Goal: Navigation & Orientation: Understand site structure

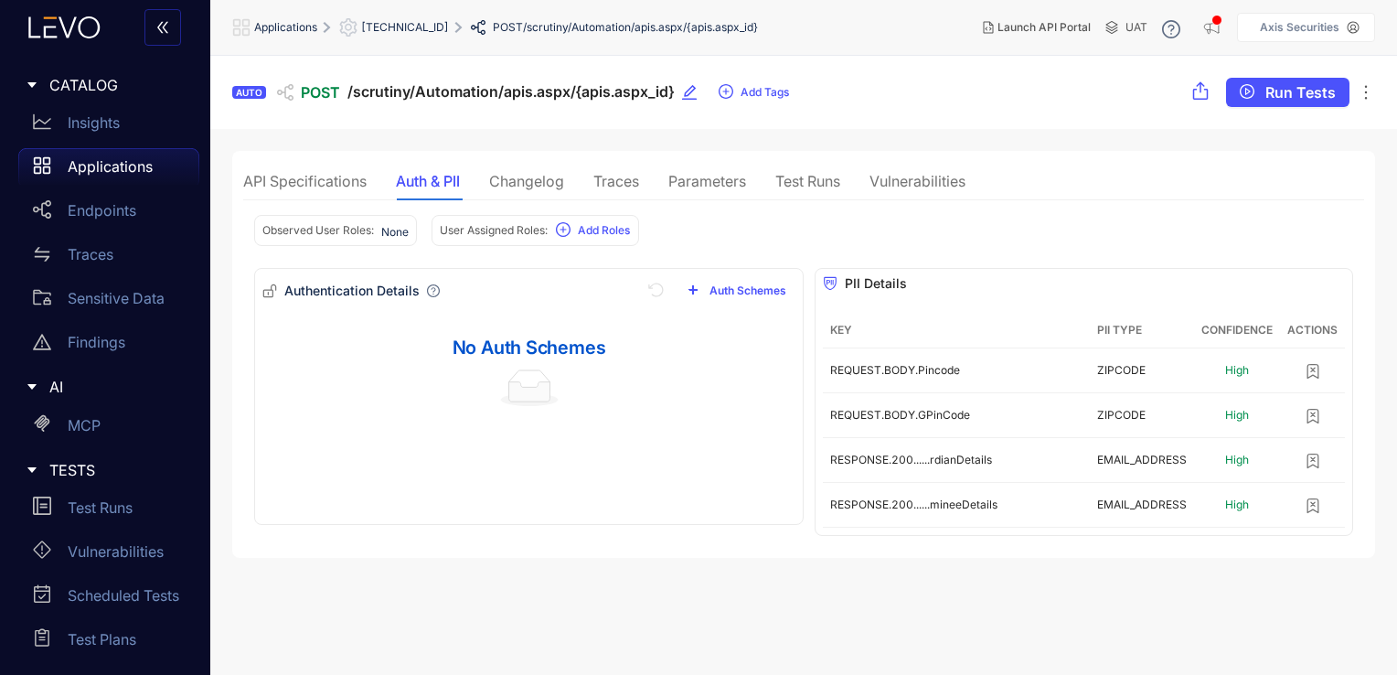
click at [633, 183] on div "Traces" at bounding box center [616, 181] width 46 height 16
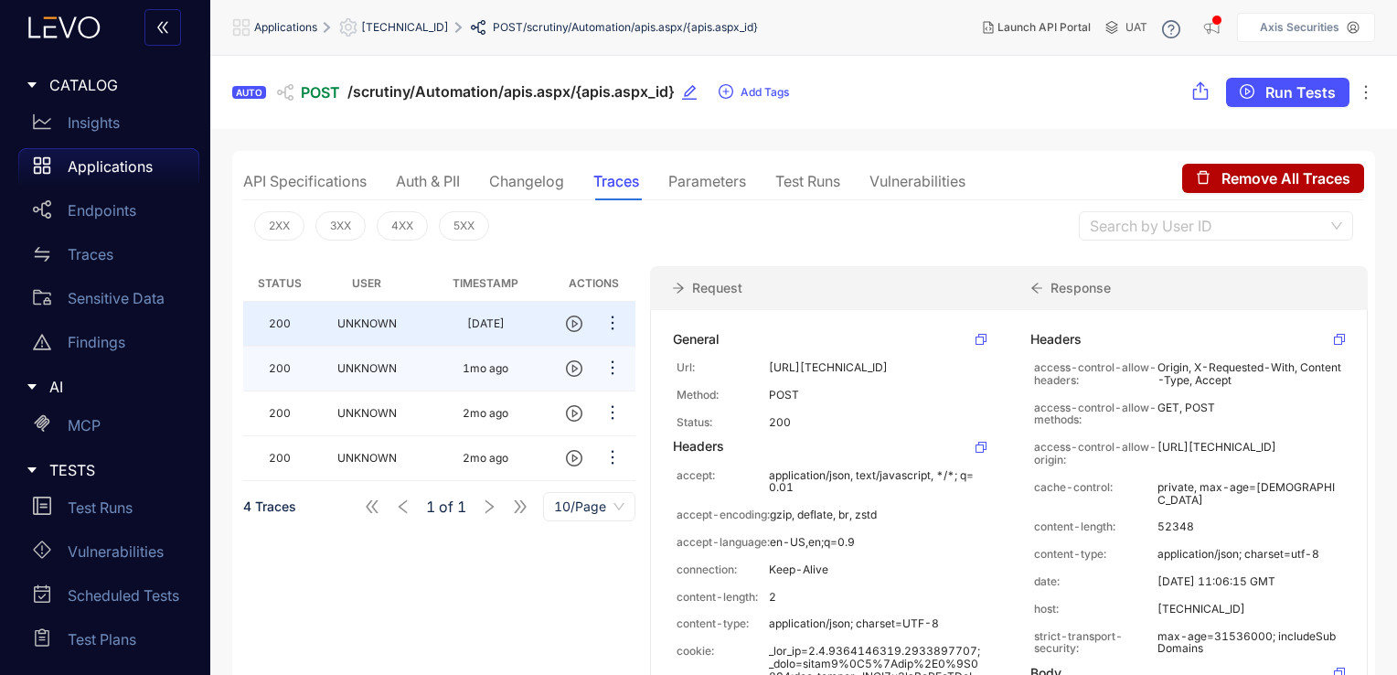
click at [443, 374] on td "1mo ago" at bounding box center [486, 368] width 134 height 45
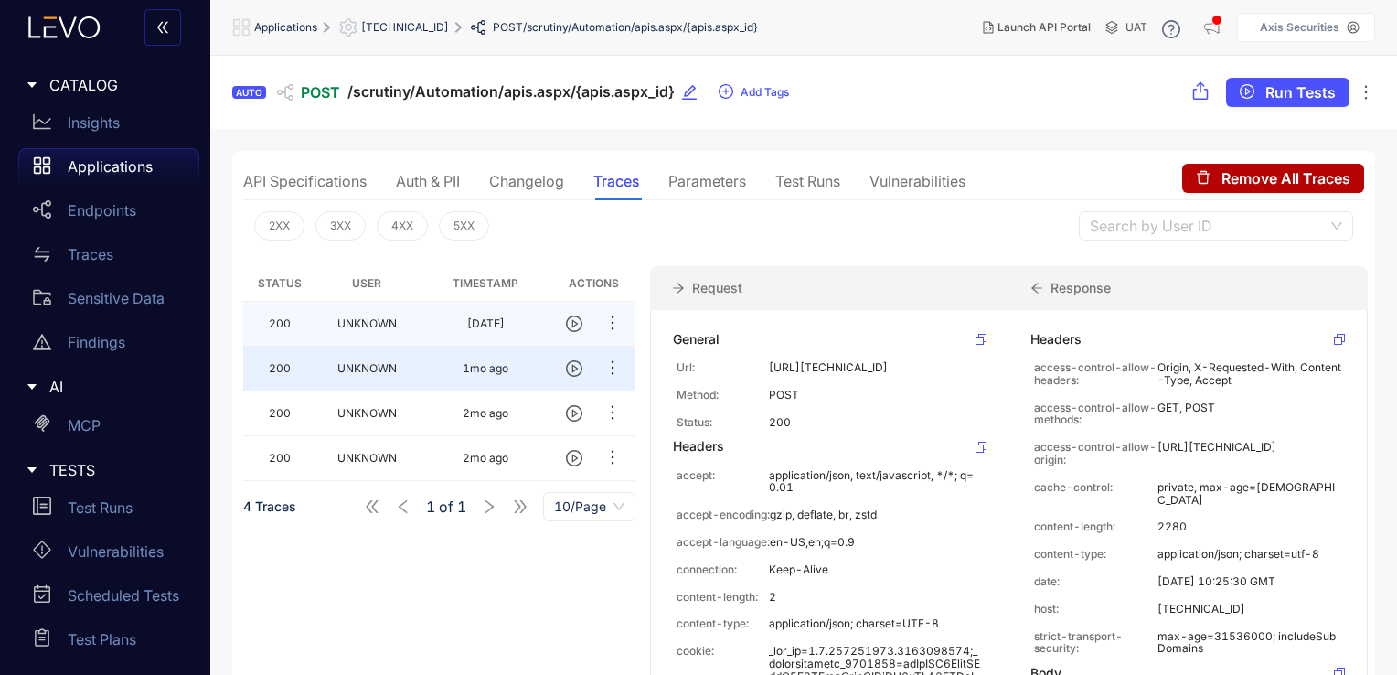
click at [465, 328] on td "[DATE]" at bounding box center [486, 324] width 134 height 45
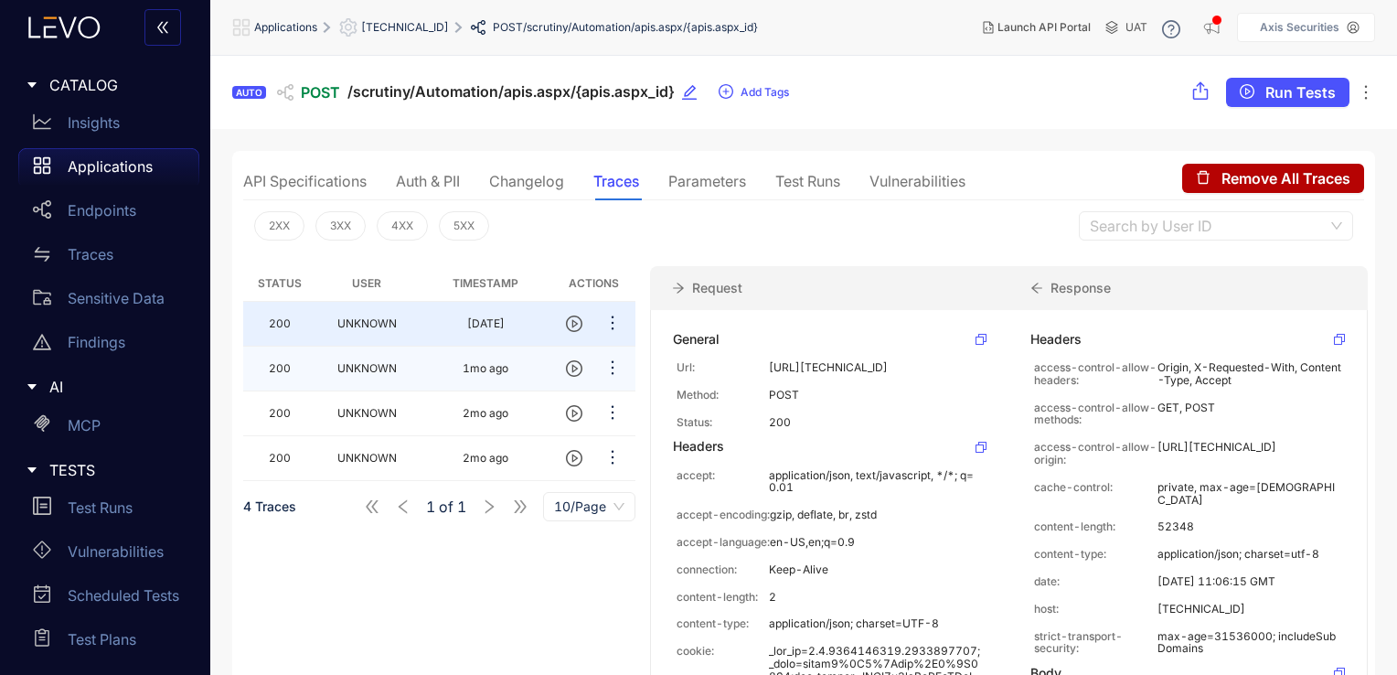
click at [489, 375] on td "1mo ago" at bounding box center [486, 368] width 134 height 45
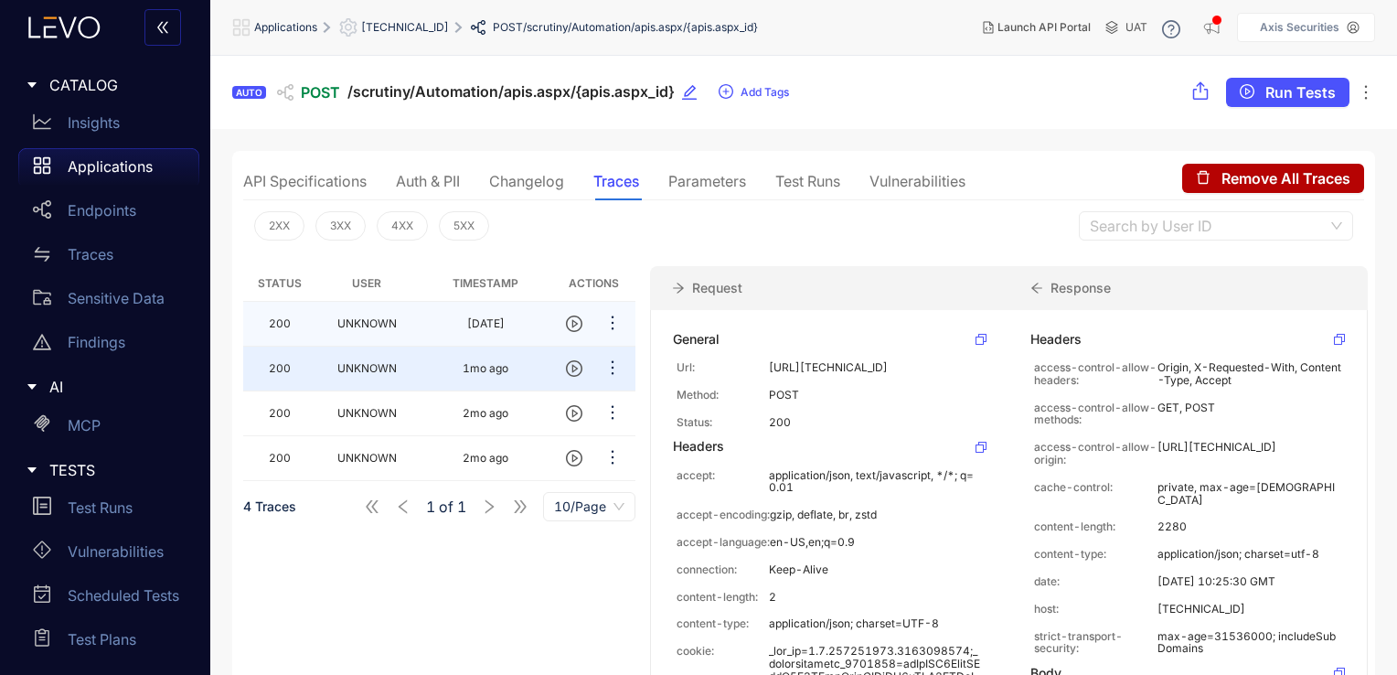
click at [452, 333] on td "[DATE]" at bounding box center [486, 324] width 134 height 45
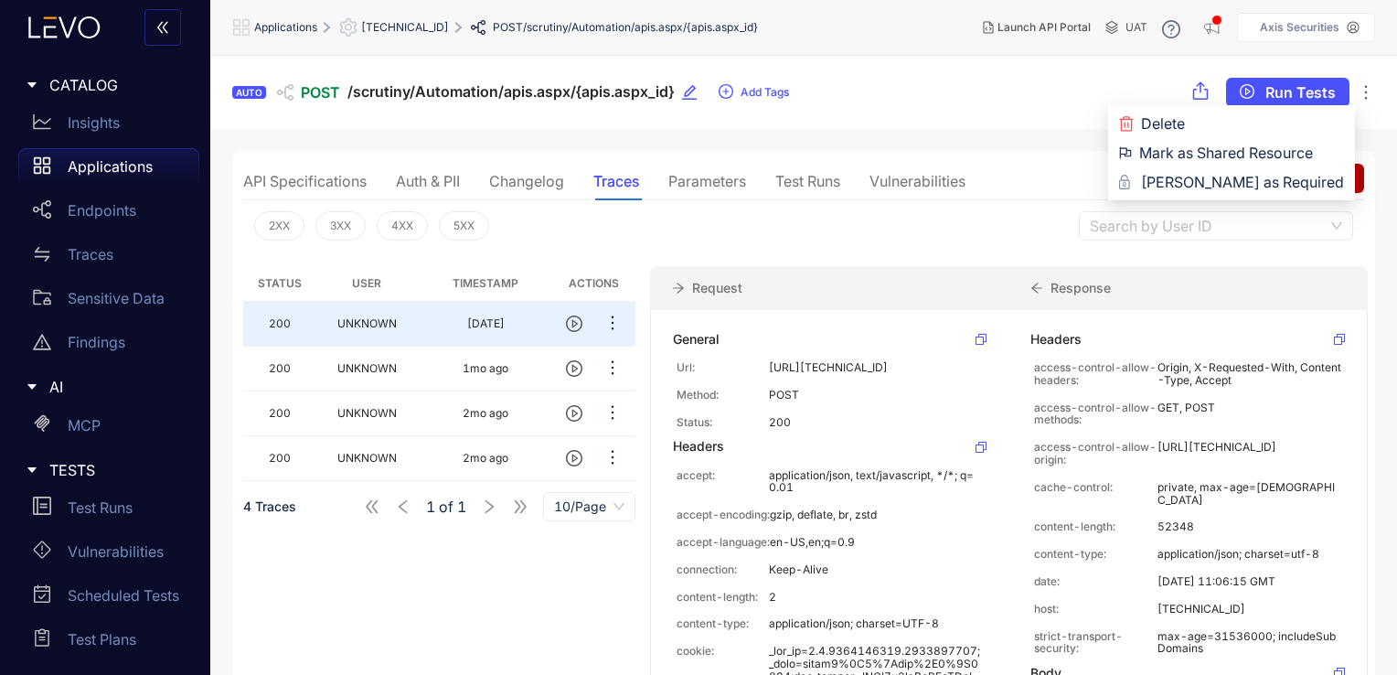
click at [1363, 95] on icon "ellipsis" at bounding box center [1365, 92] width 18 height 18
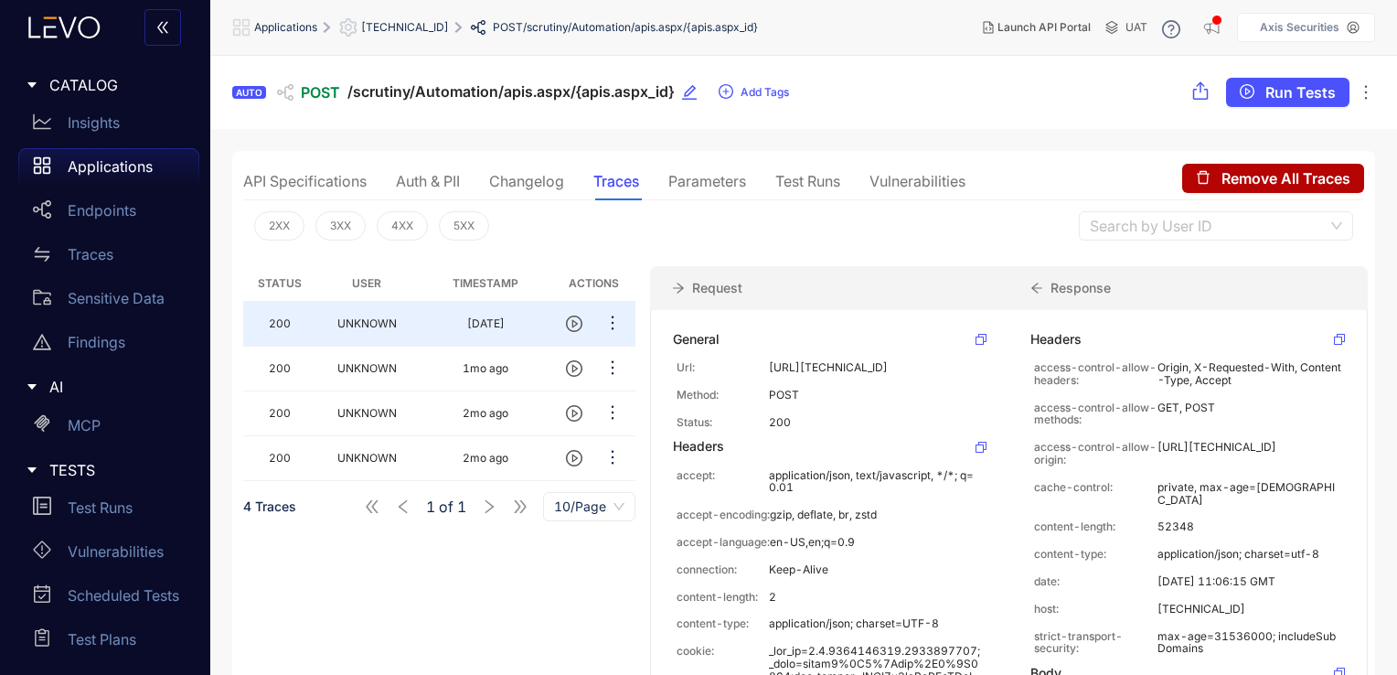
click at [941, 273] on div "Request" at bounding box center [829, 288] width 358 height 44
click at [903, 169] on div "Vulnerabilities" at bounding box center [917, 181] width 96 height 38
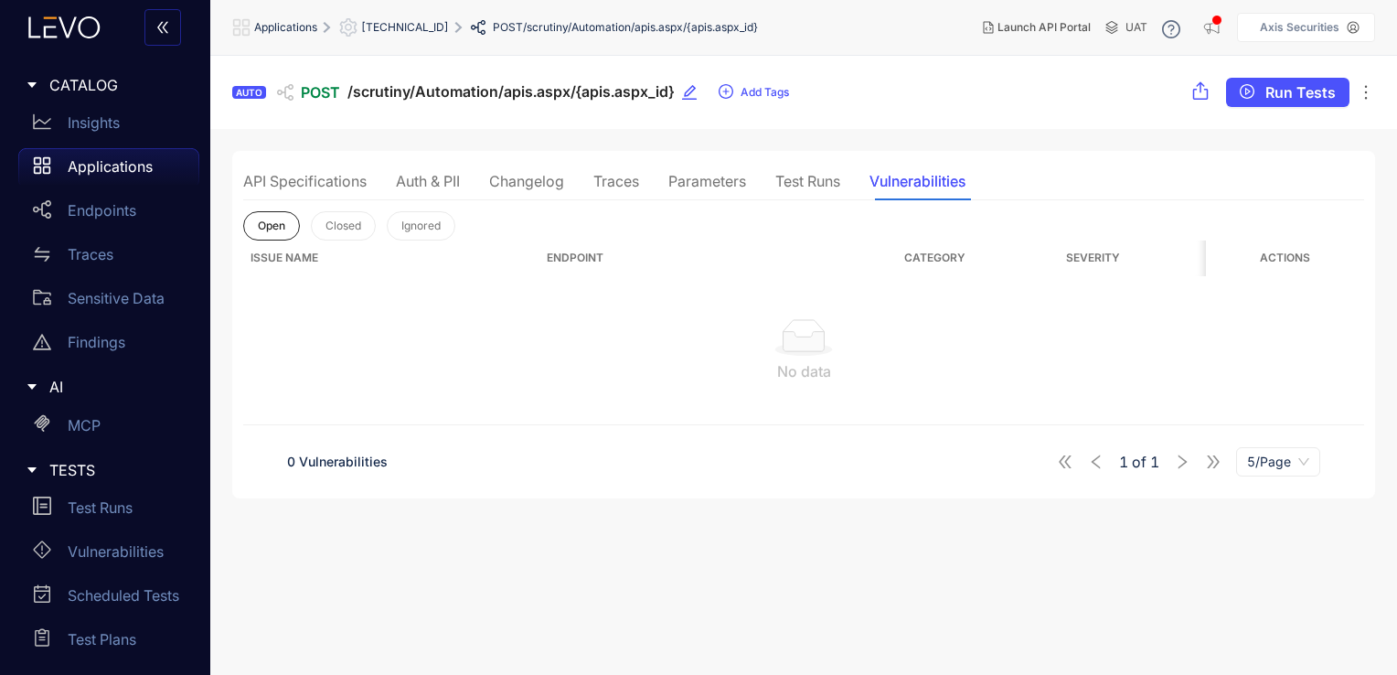
click at [629, 176] on div "Traces" at bounding box center [616, 181] width 46 height 16
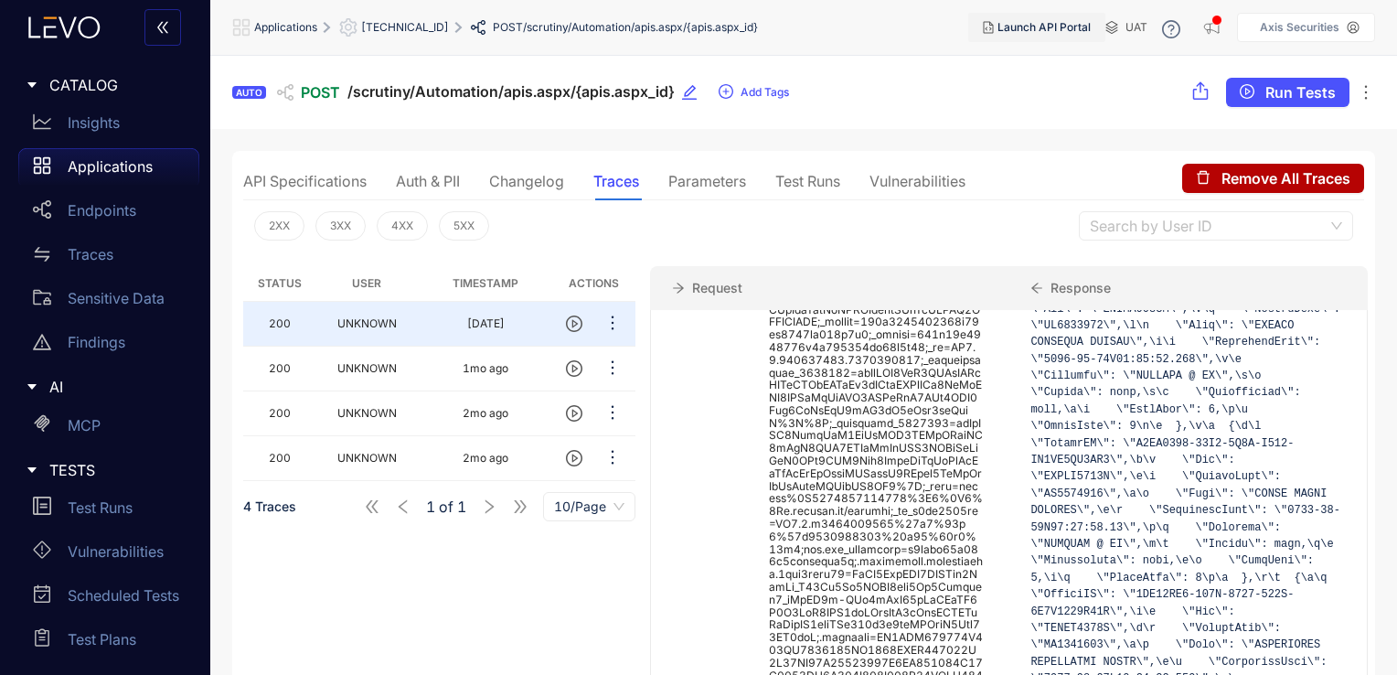
scroll to position [442, 0]
click at [1024, 27] on span "Launch API Portal" at bounding box center [1043, 27] width 93 height 13
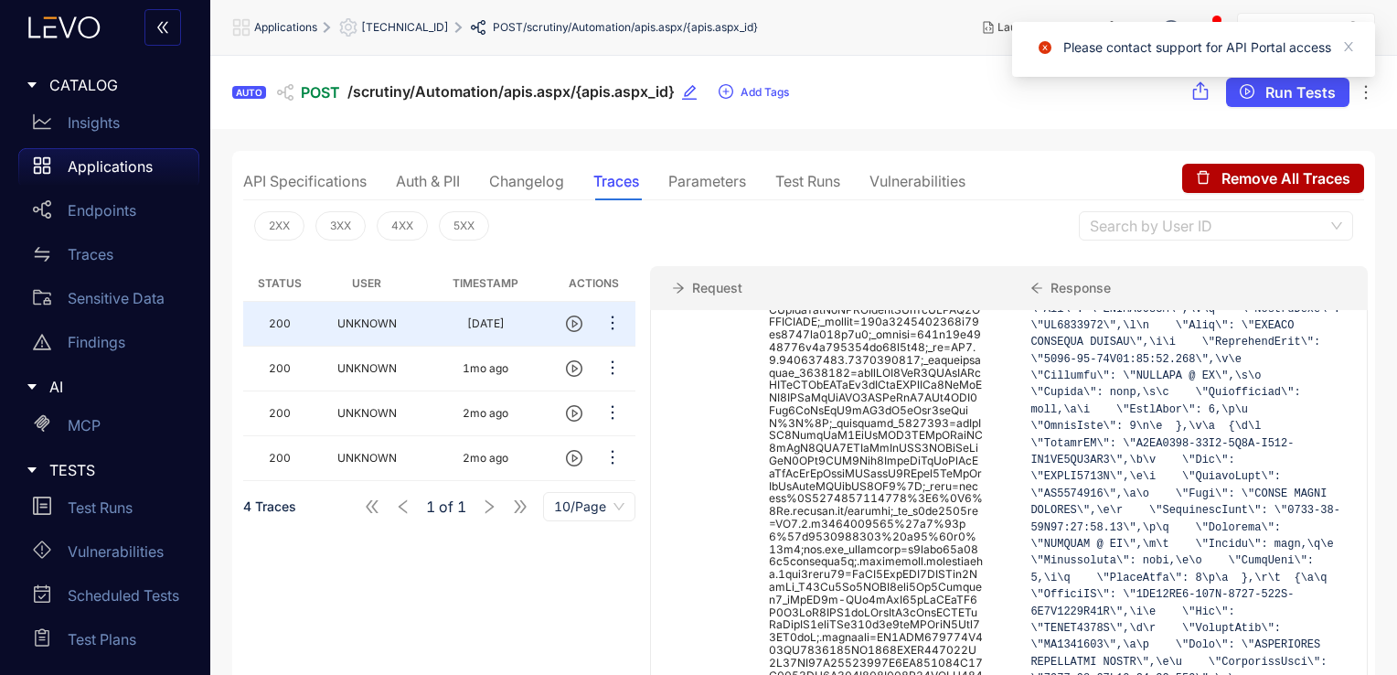
click at [922, 87] on div "AUTO POST /scrutiny/Automation/apis.aspx/{apis.aspx_id} Add Tags Run Tests Dele…" at bounding box center [803, 92] width 1186 height 73
click at [936, 99] on div "AUTO POST /scrutiny/Automation/apis.aspx/{apis.aspx_id} Add Tags Run Tests Dele…" at bounding box center [803, 92] width 1186 height 73
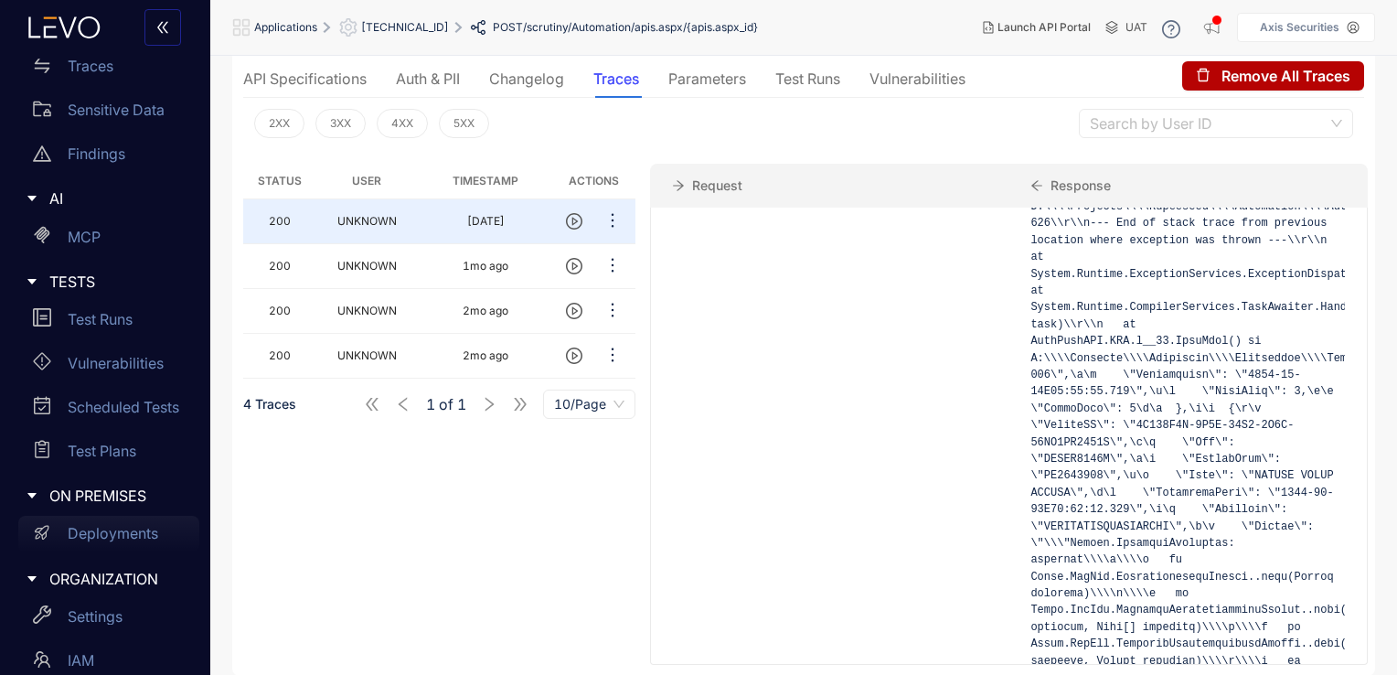
scroll to position [207, 0]
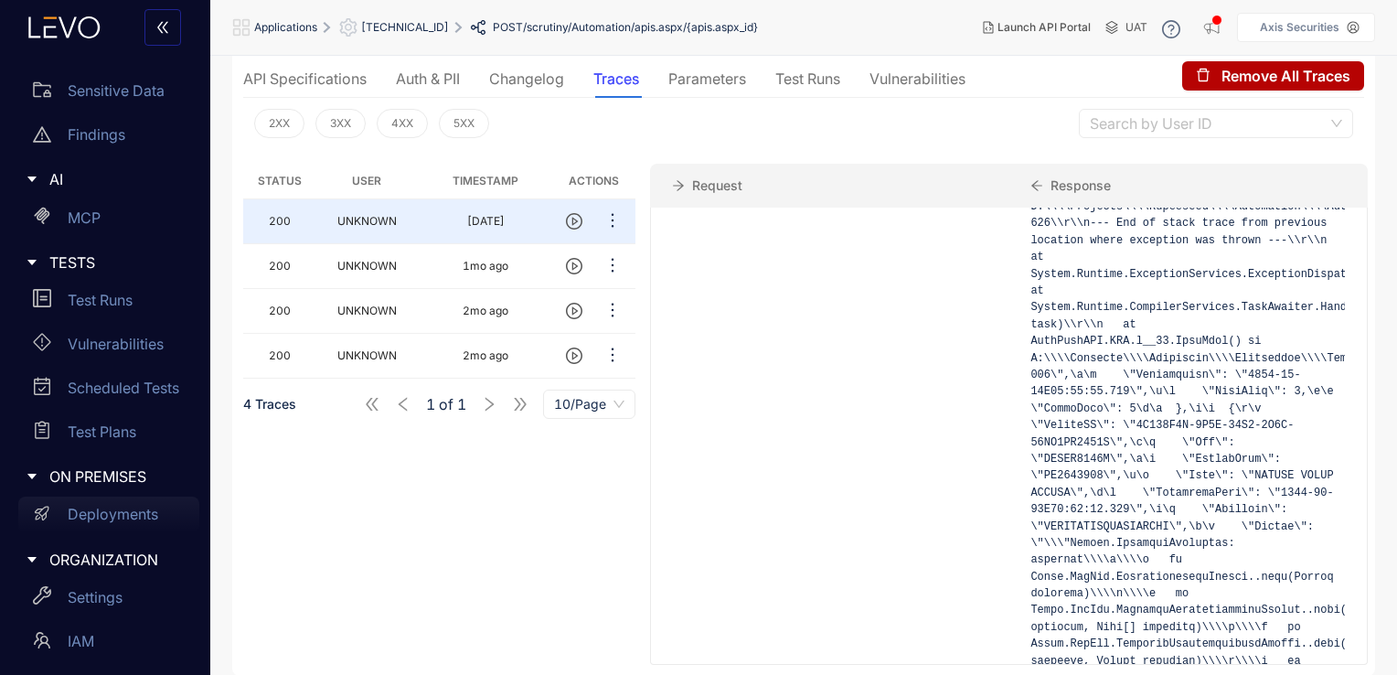
click at [117, 520] on p "Deployments" at bounding box center [113, 513] width 90 height 16
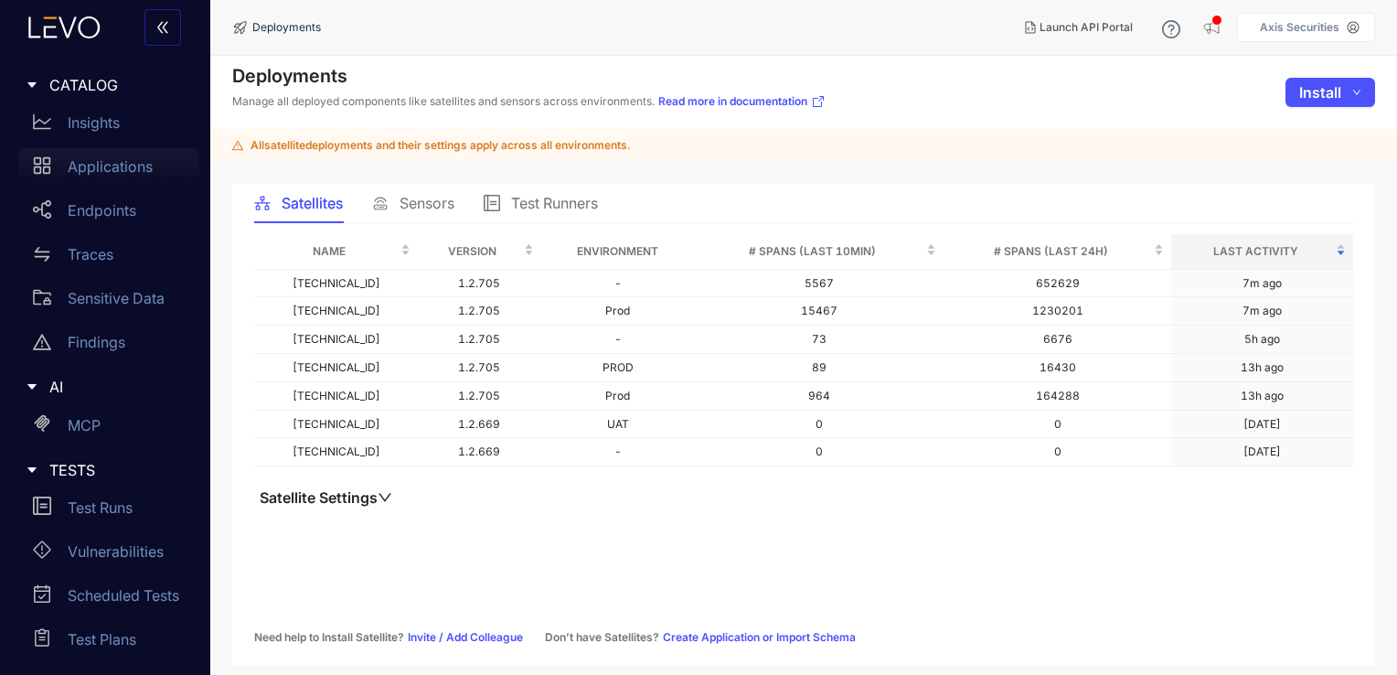
click at [116, 181] on div "Applications" at bounding box center [108, 166] width 181 height 37
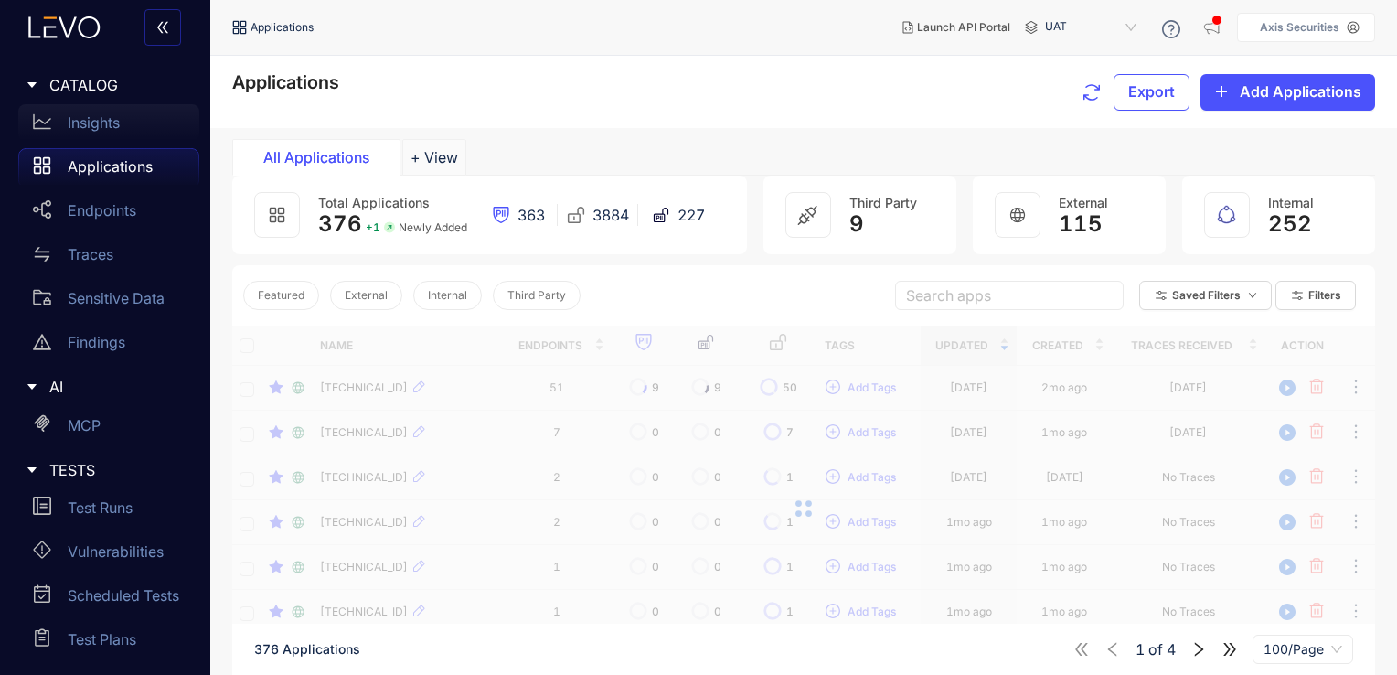
click at [117, 125] on p "Insights" at bounding box center [94, 122] width 52 height 16
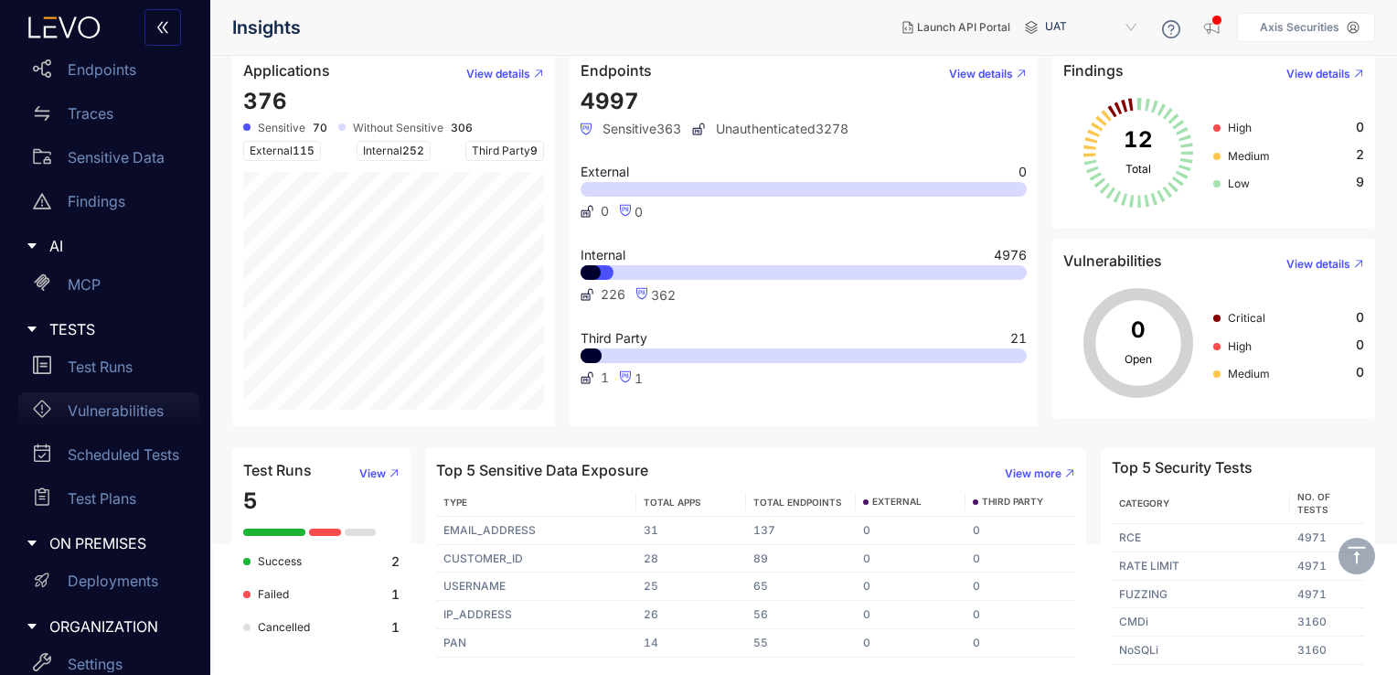
scroll to position [297, 0]
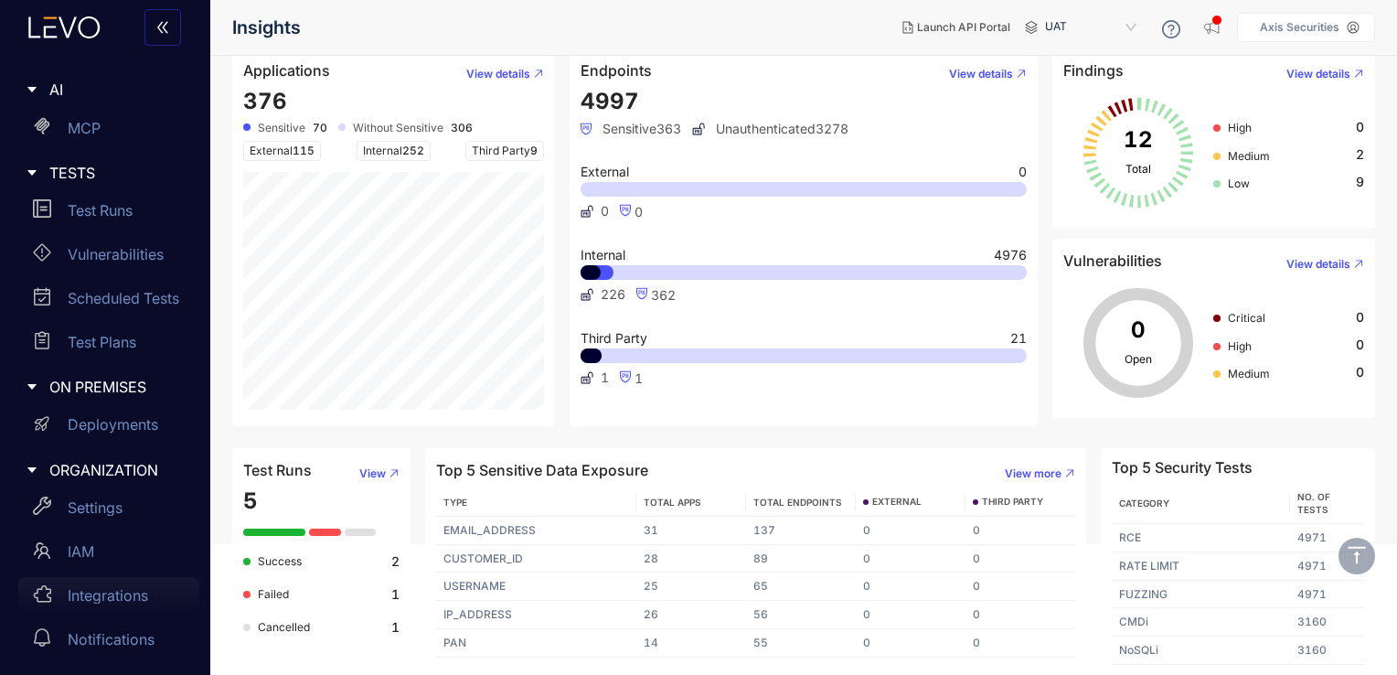
click at [110, 587] on p "Integrations" at bounding box center [108, 595] width 80 height 16
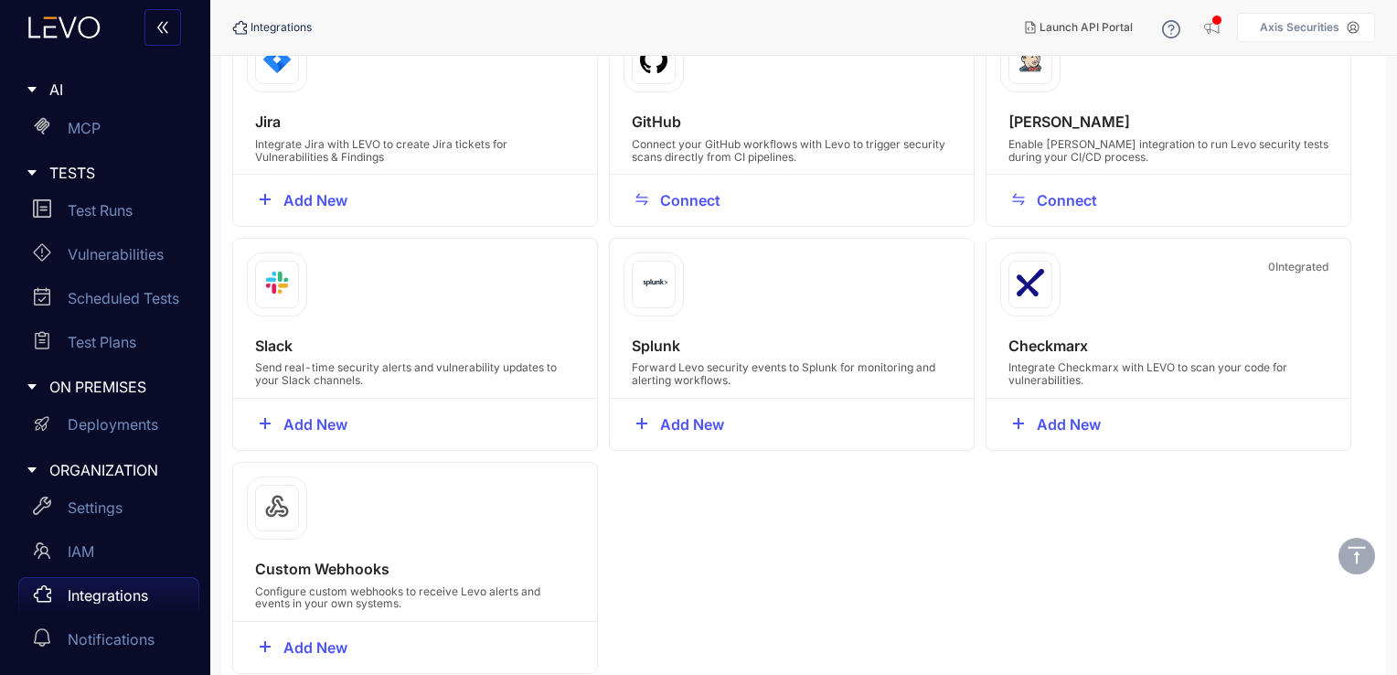
scroll to position [154, 0]
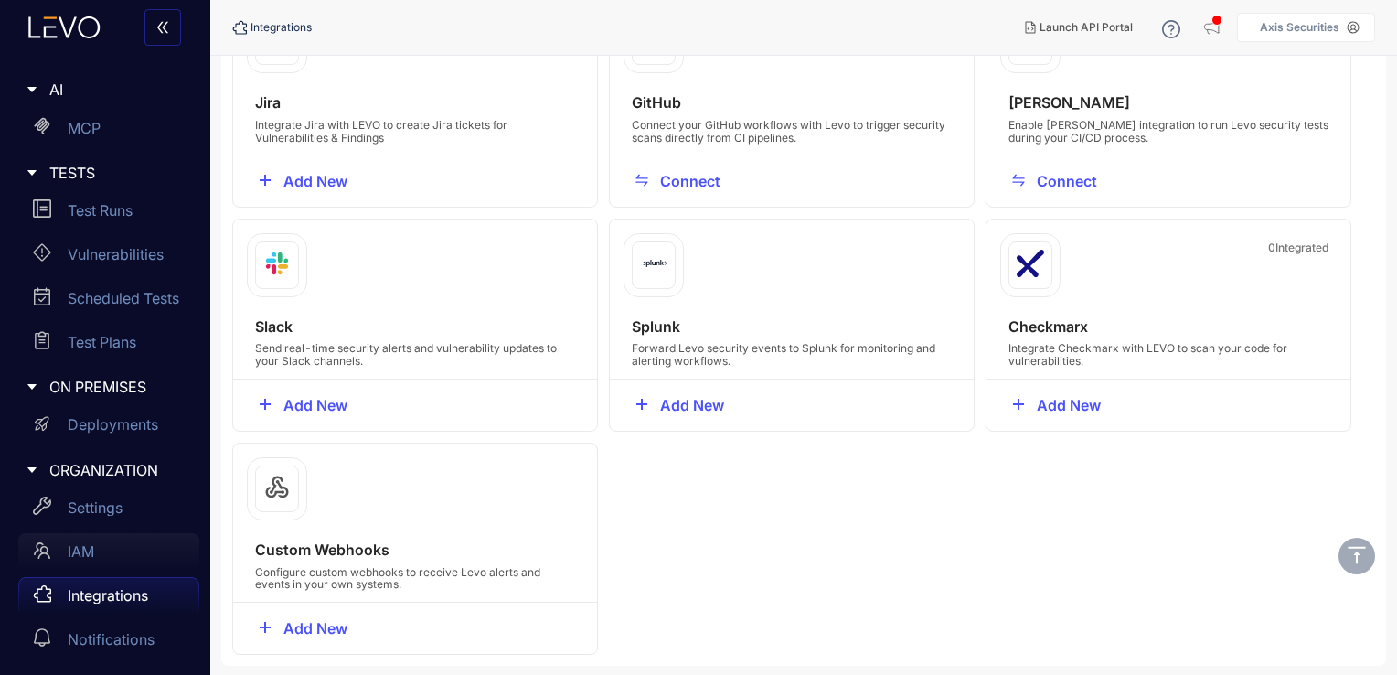
click at [116, 558] on div "IAM" at bounding box center [108, 551] width 181 height 37
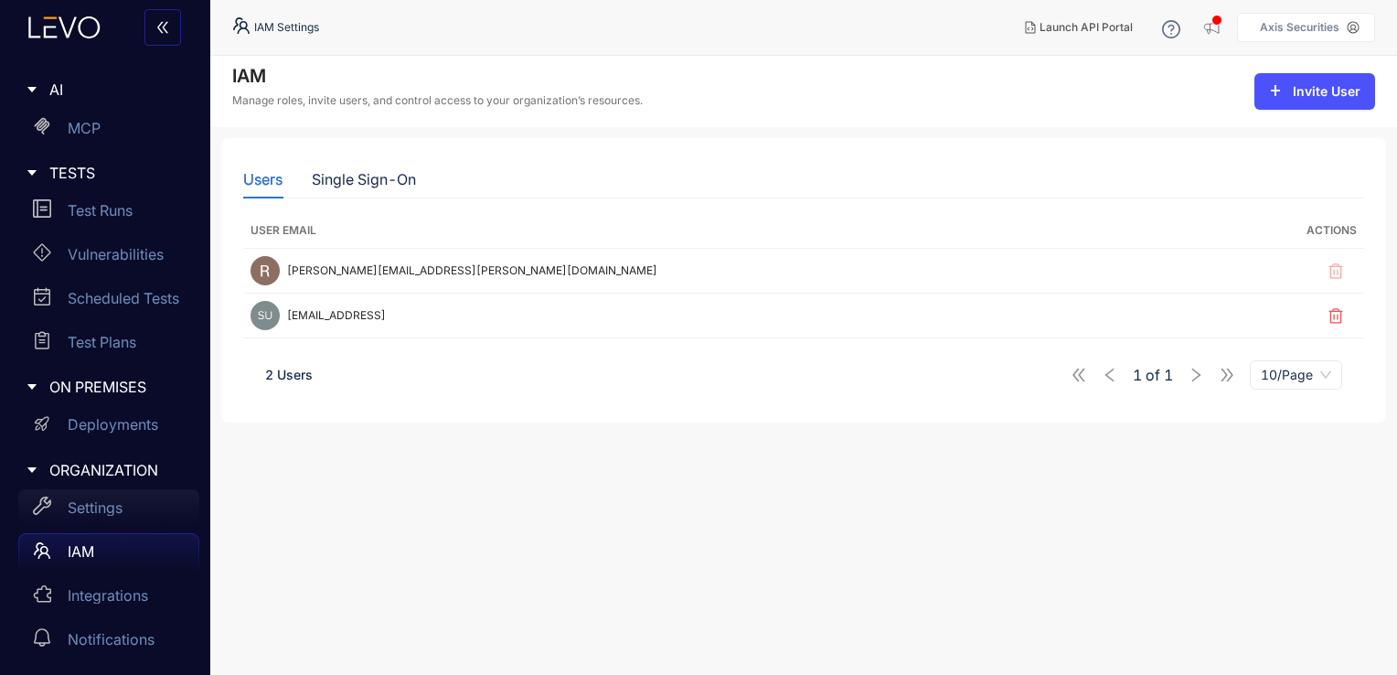
click at [118, 510] on p "Settings" at bounding box center [95, 507] width 55 height 16
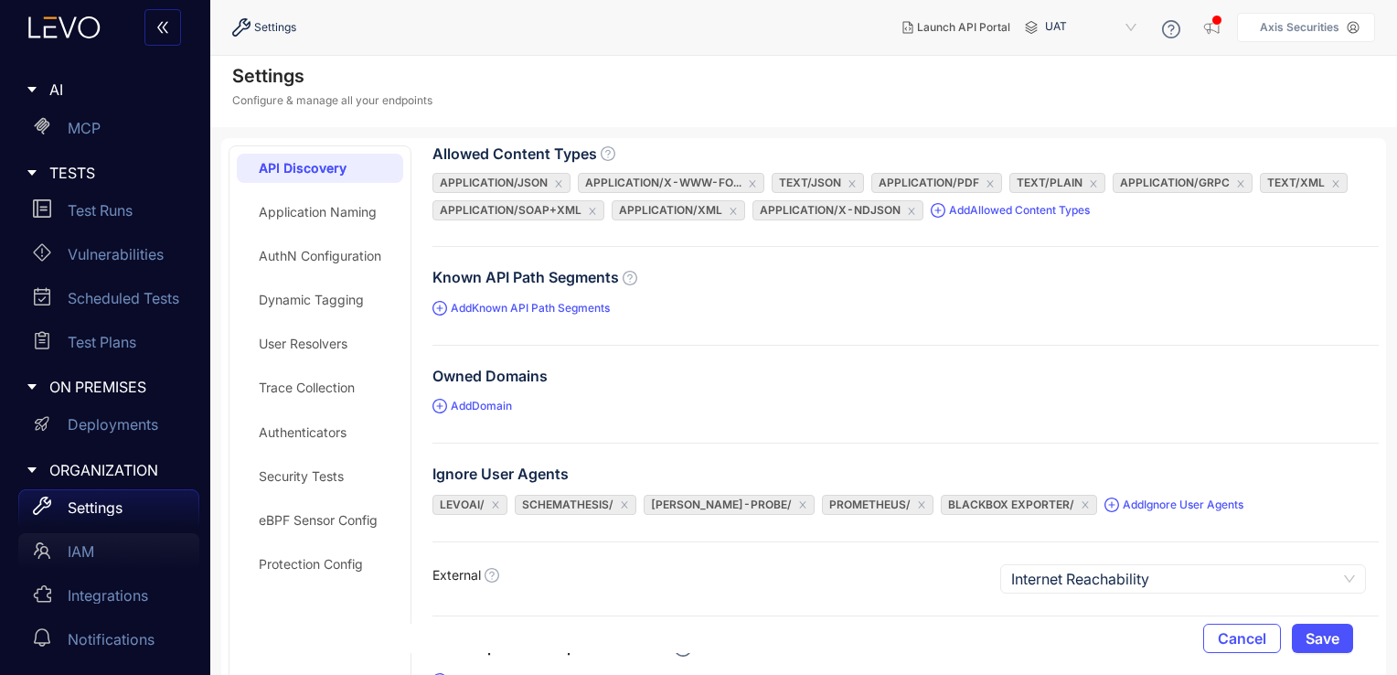
click at [118, 543] on div "IAM" at bounding box center [108, 551] width 181 height 37
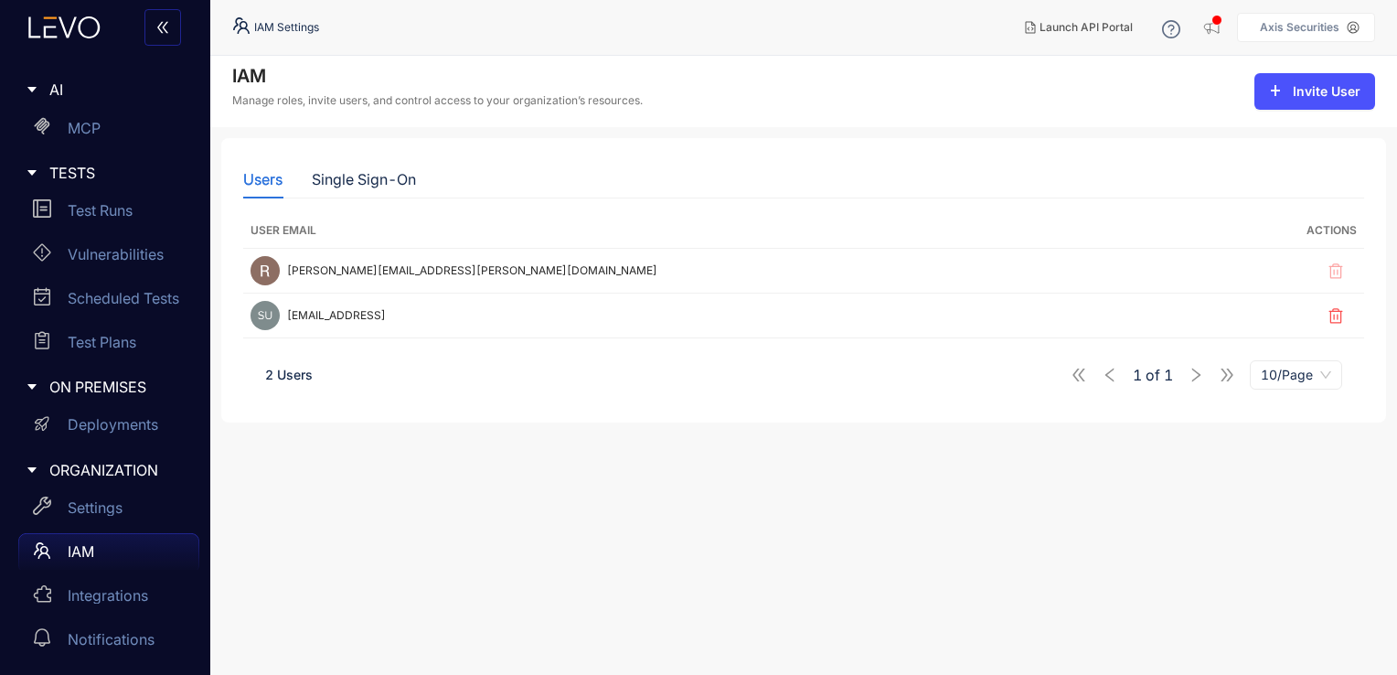
click at [298, 373] on span "2 Users" at bounding box center [289, 375] width 48 height 16
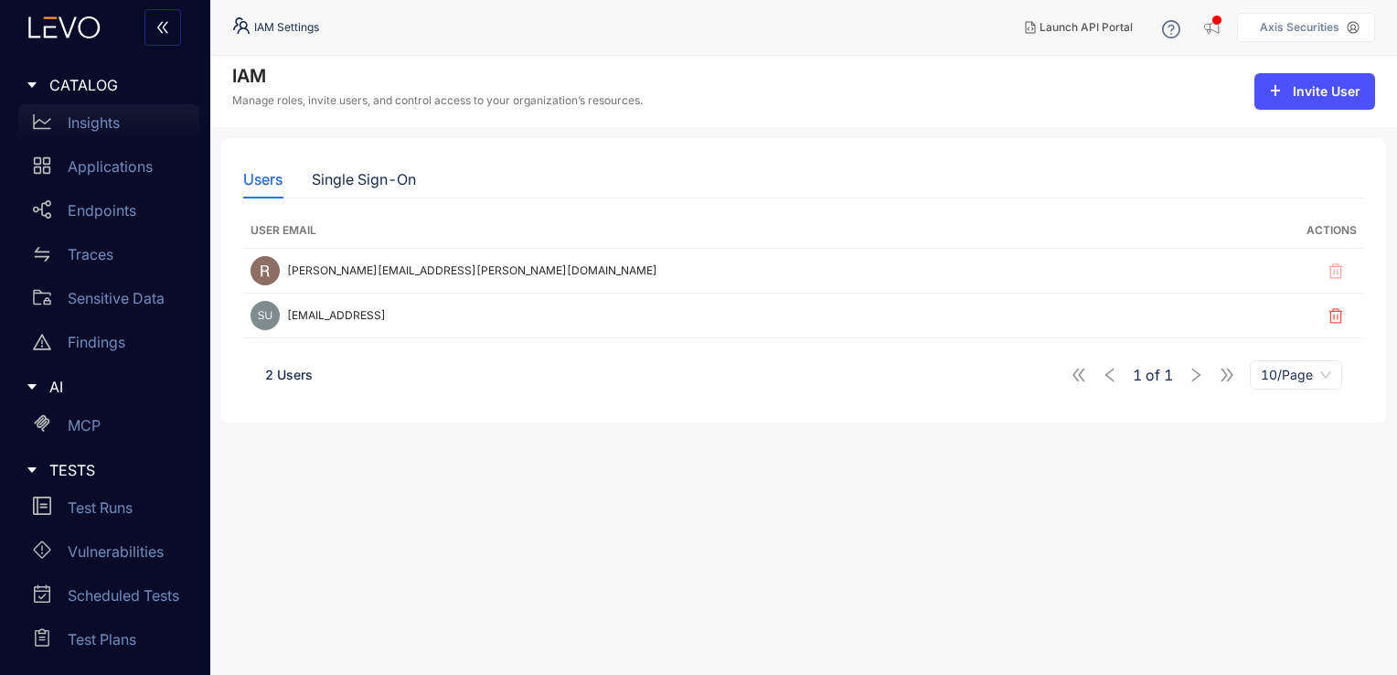
click at [124, 112] on div "Insights" at bounding box center [108, 122] width 181 height 37
